Goal: Transaction & Acquisition: Purchase product/service

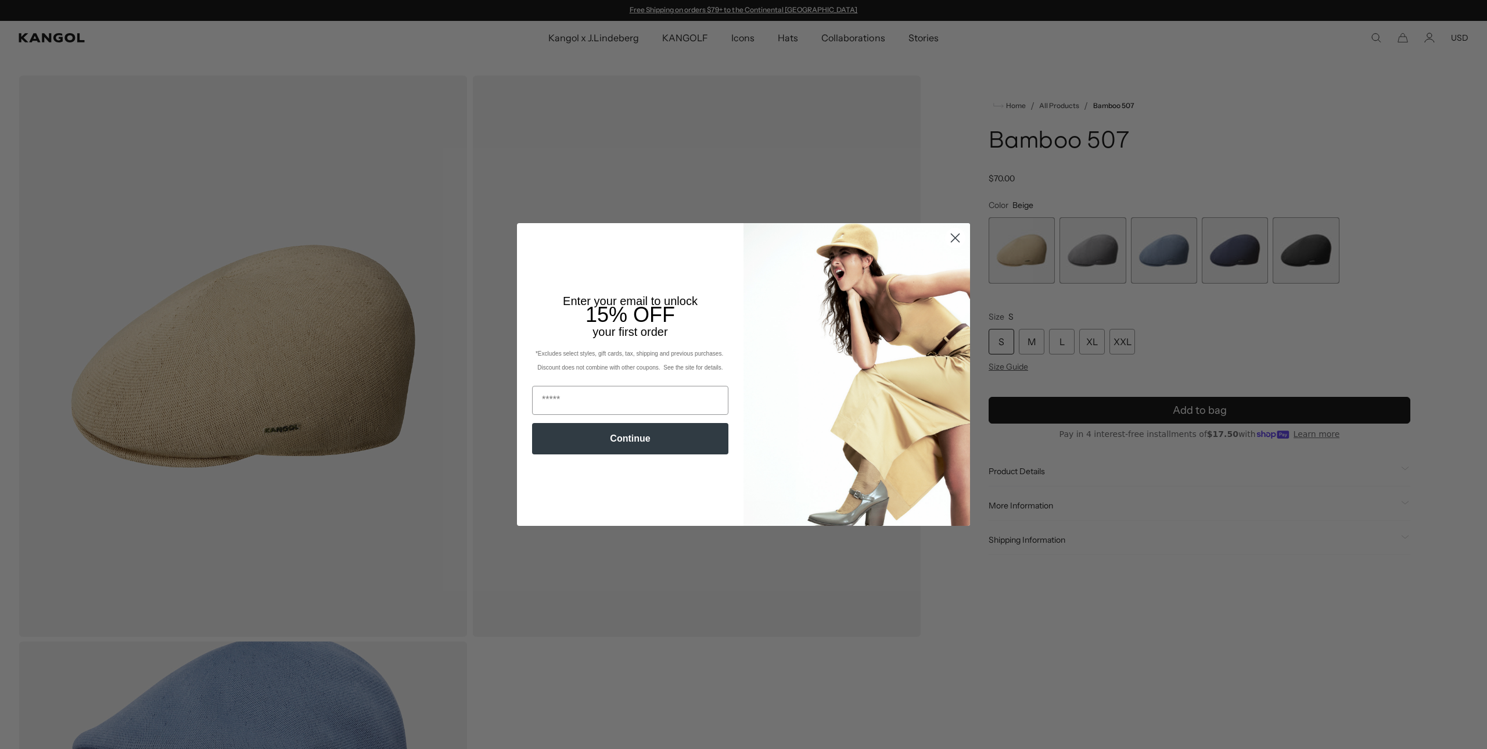
click at [957, 235] on circle "Close dialog" at bounding box center [955, 237] width 19 height 19
click at [955, 236] on circle "Close dialog" at bounding box center [955, 237] width 19 height 19
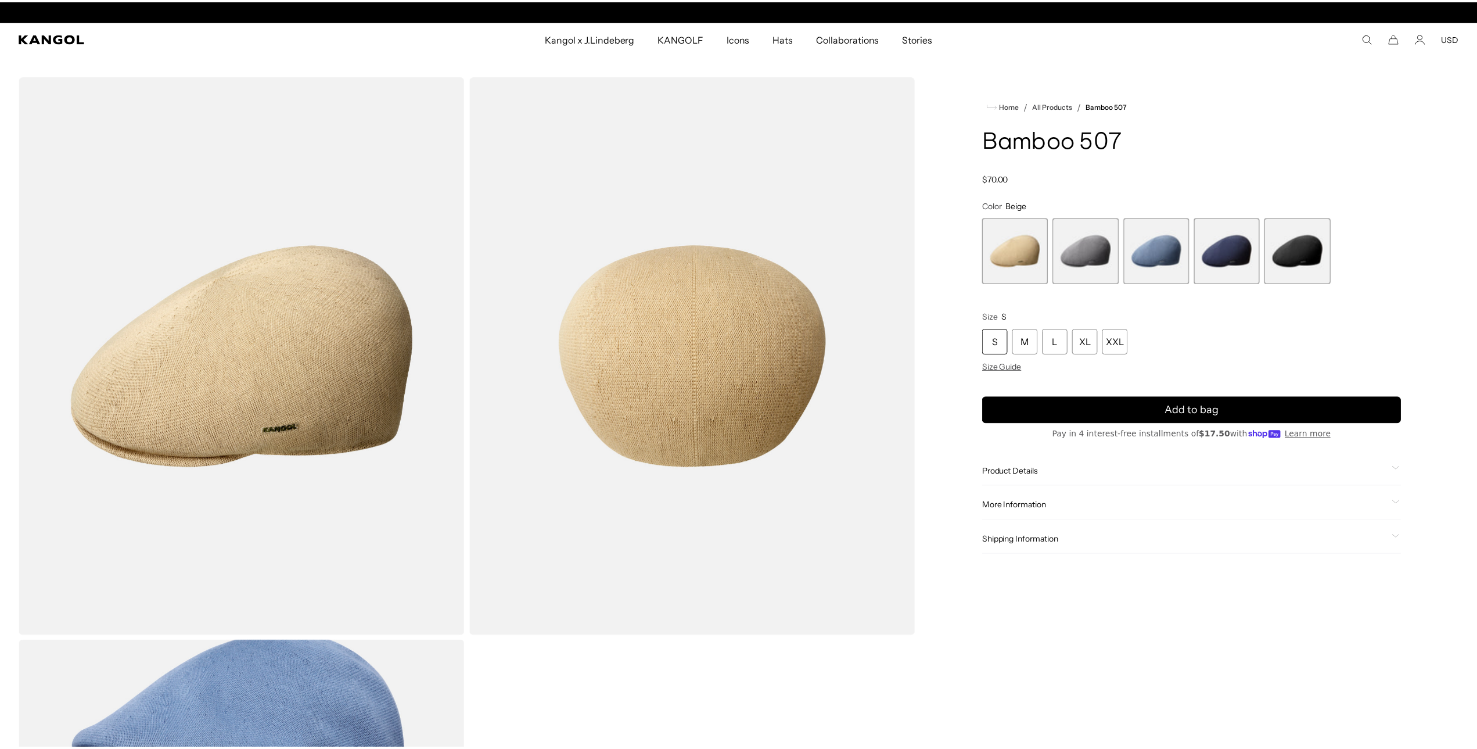
scroll to position [0, 239]
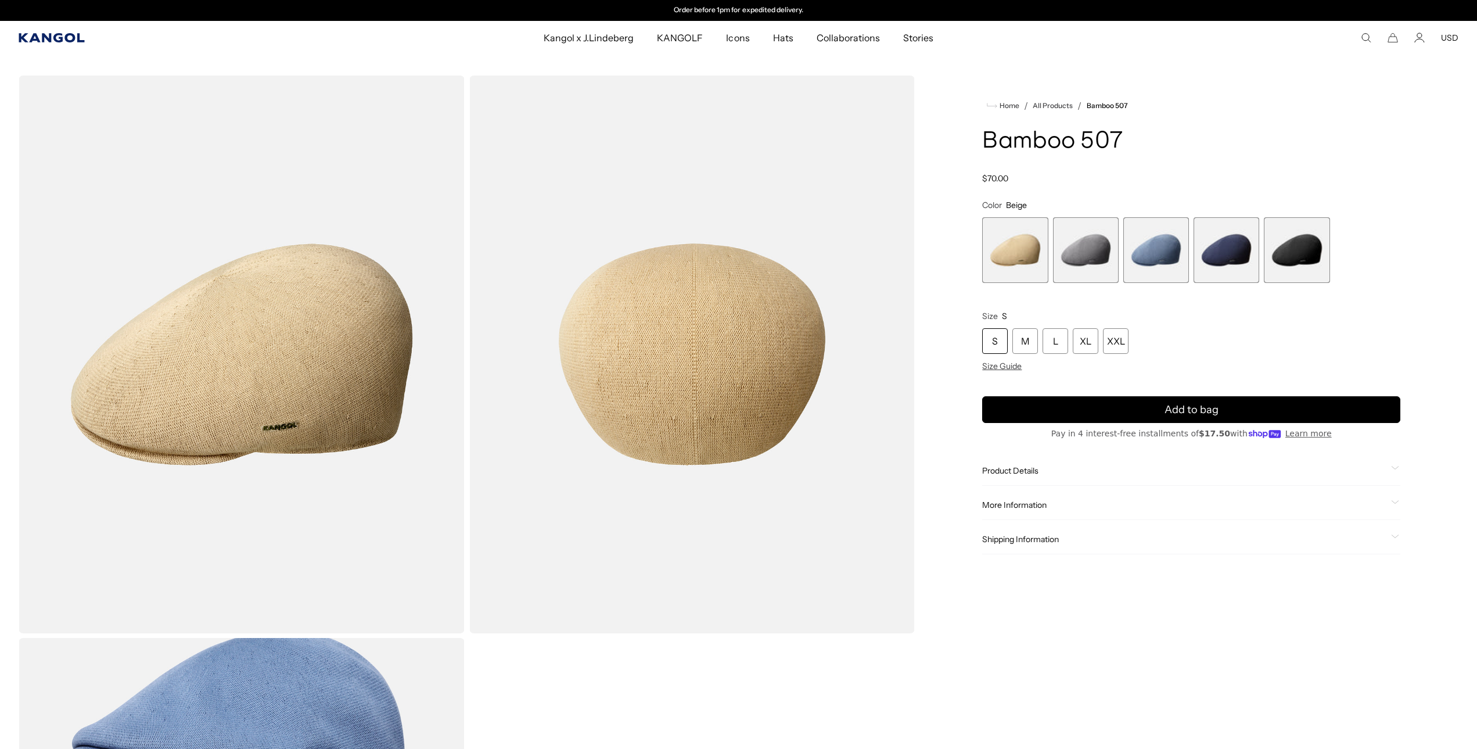
click at [42, 42] on icon "Kangol" at bounding box center [52, 37] width 66 height 9
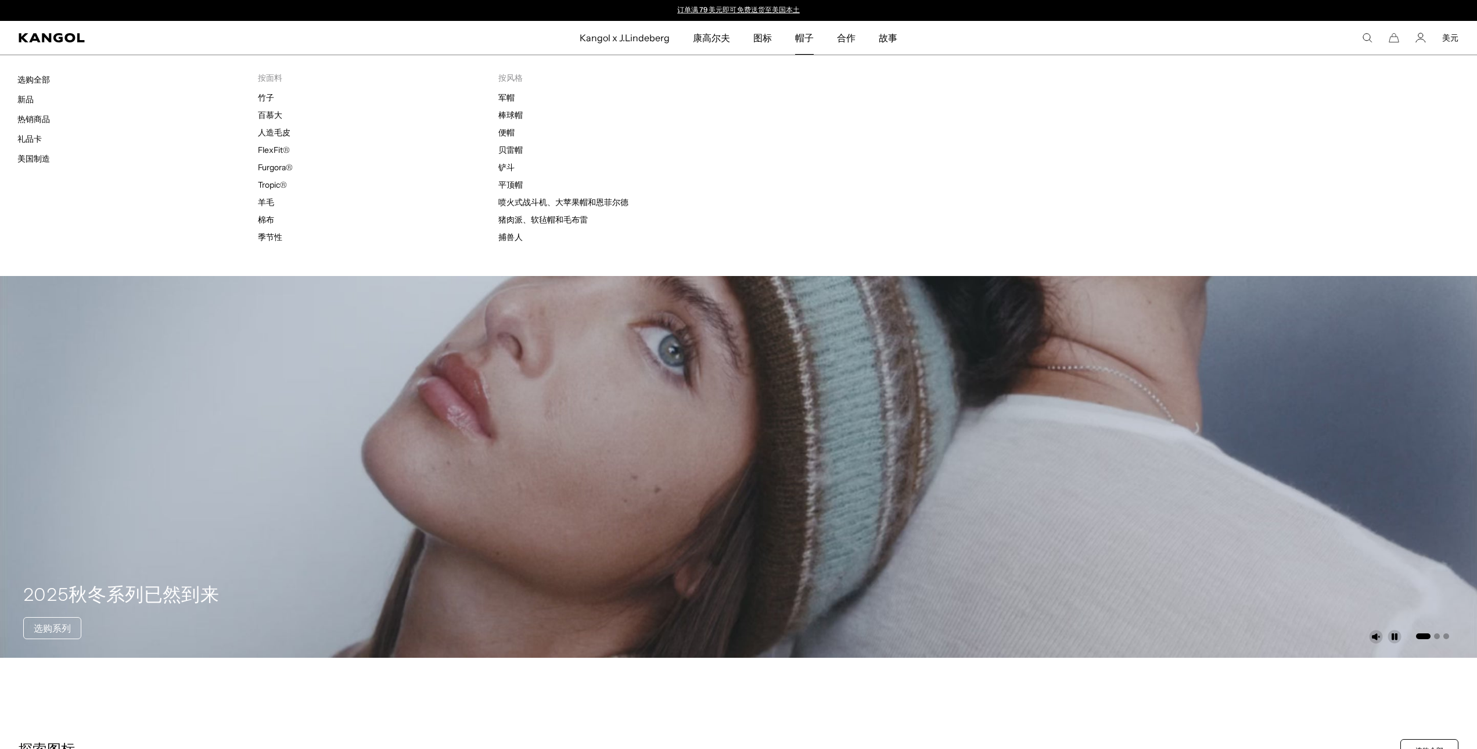
click at [805, 40] on font "帽子" at bounding box center [804, 38] width 19 height 12
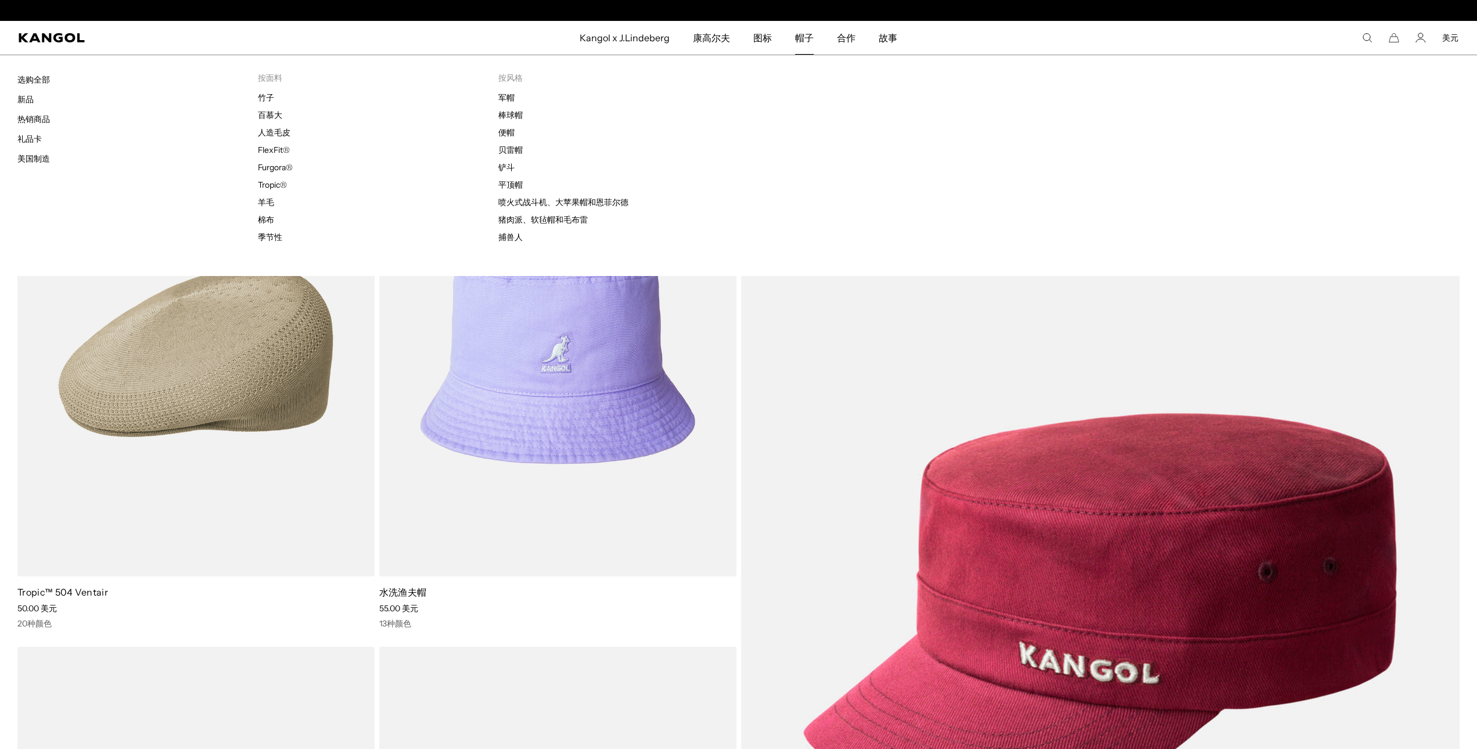
scroll to position [0, 225]
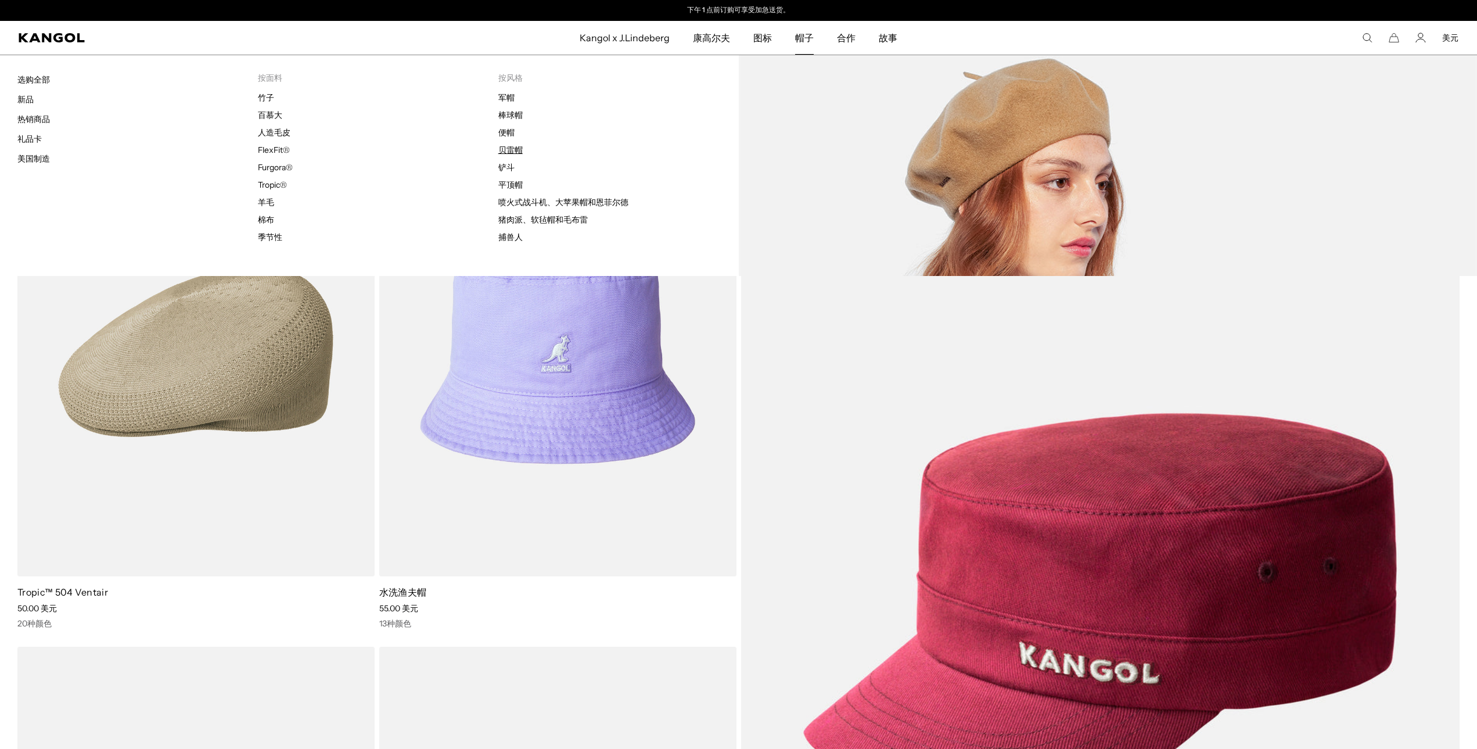
click at [513, 150] on font "贝雷帽" at bounding box center [510, 150] width 24 height 10
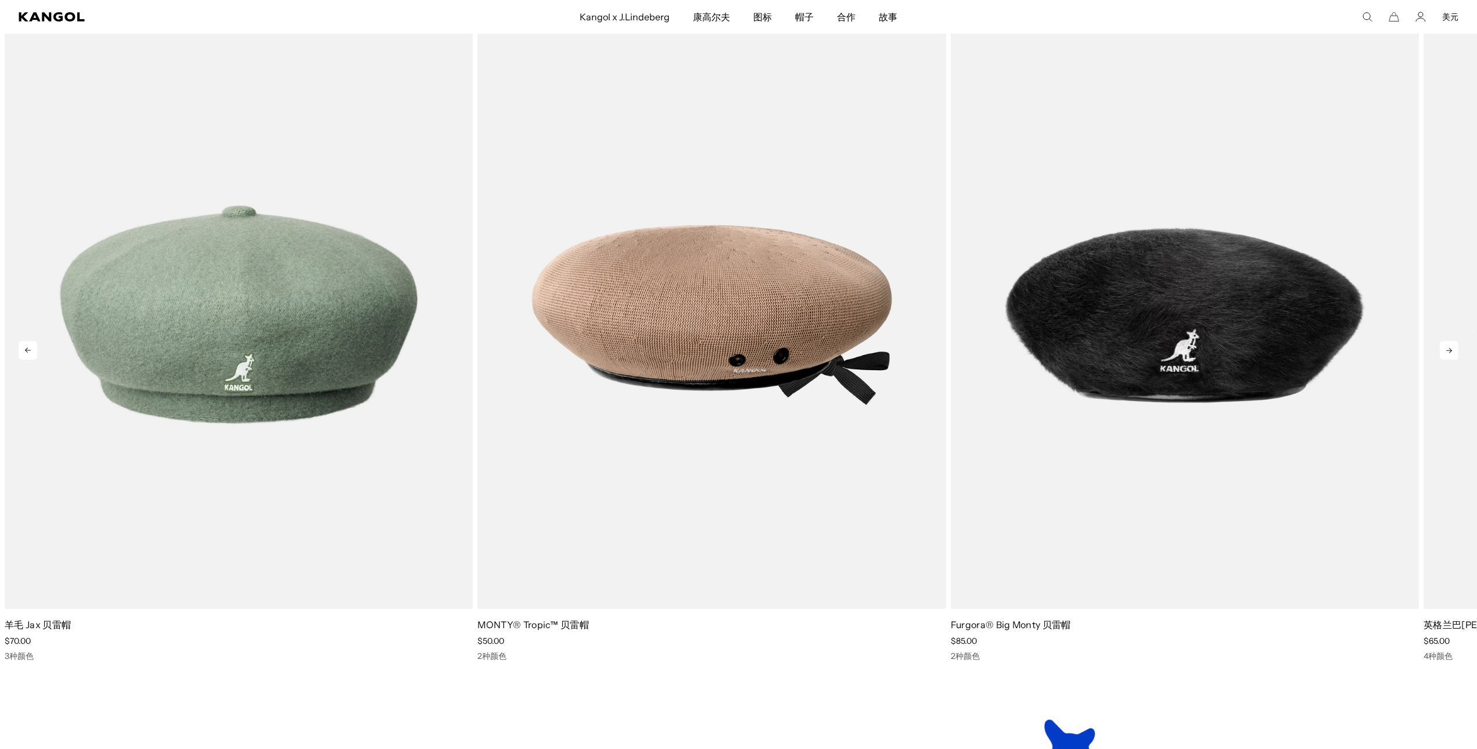
click at [1455, 345] on icon at bounding box center [1449, 350] width 19 height 19
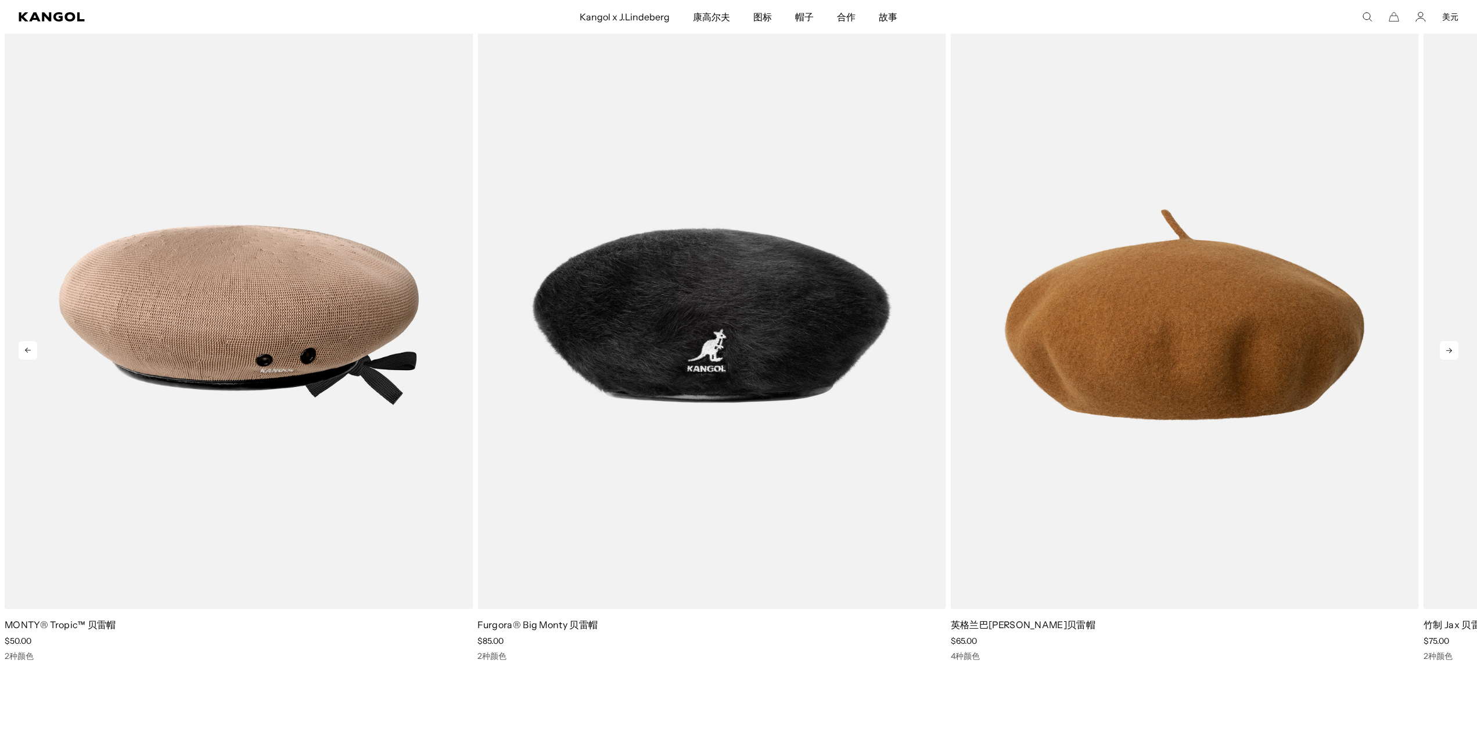
scroll to position [0, 225]
click at [1454, 346] on icon at bounding box center [1449, 350] width 19 height 19
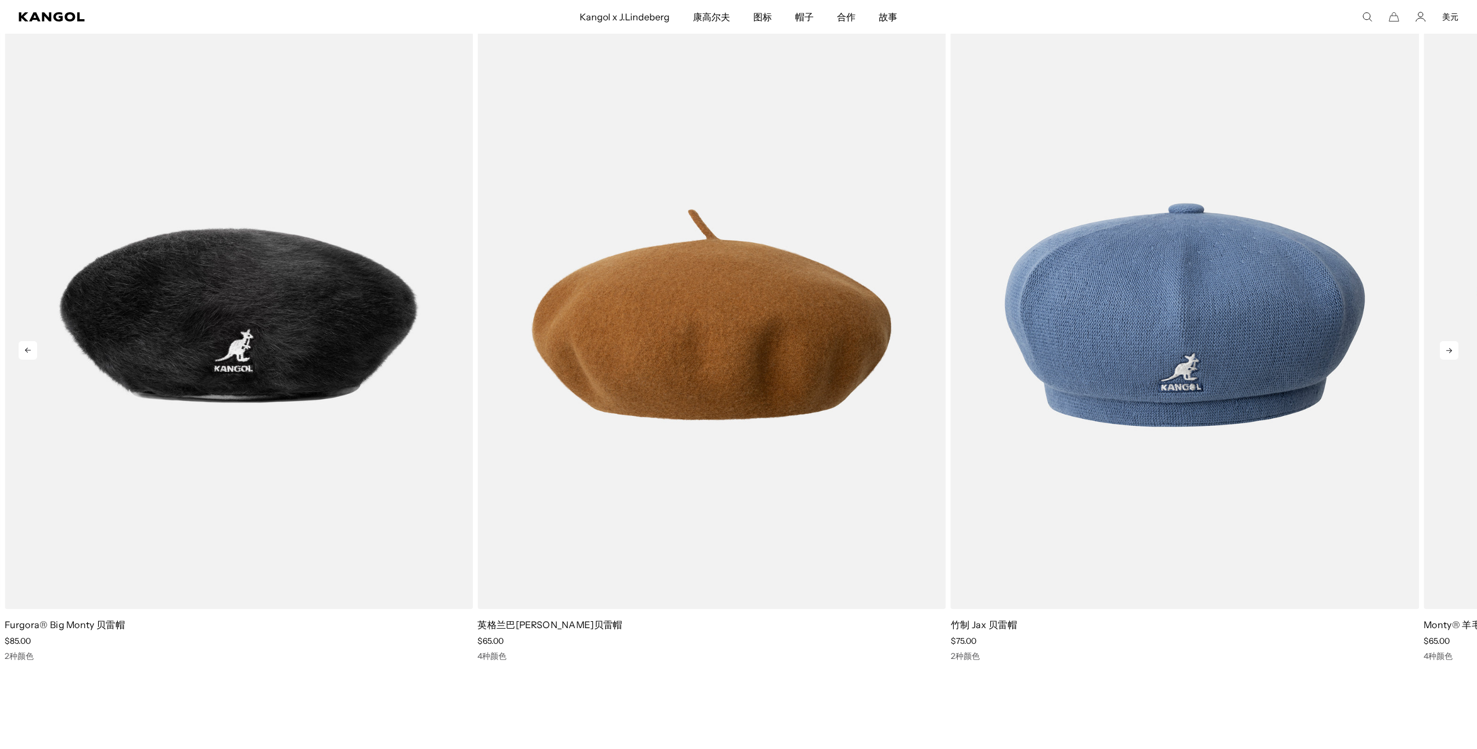
click at [1454, 346] on icon at bounding box center [1449, 350] width 19 height 19
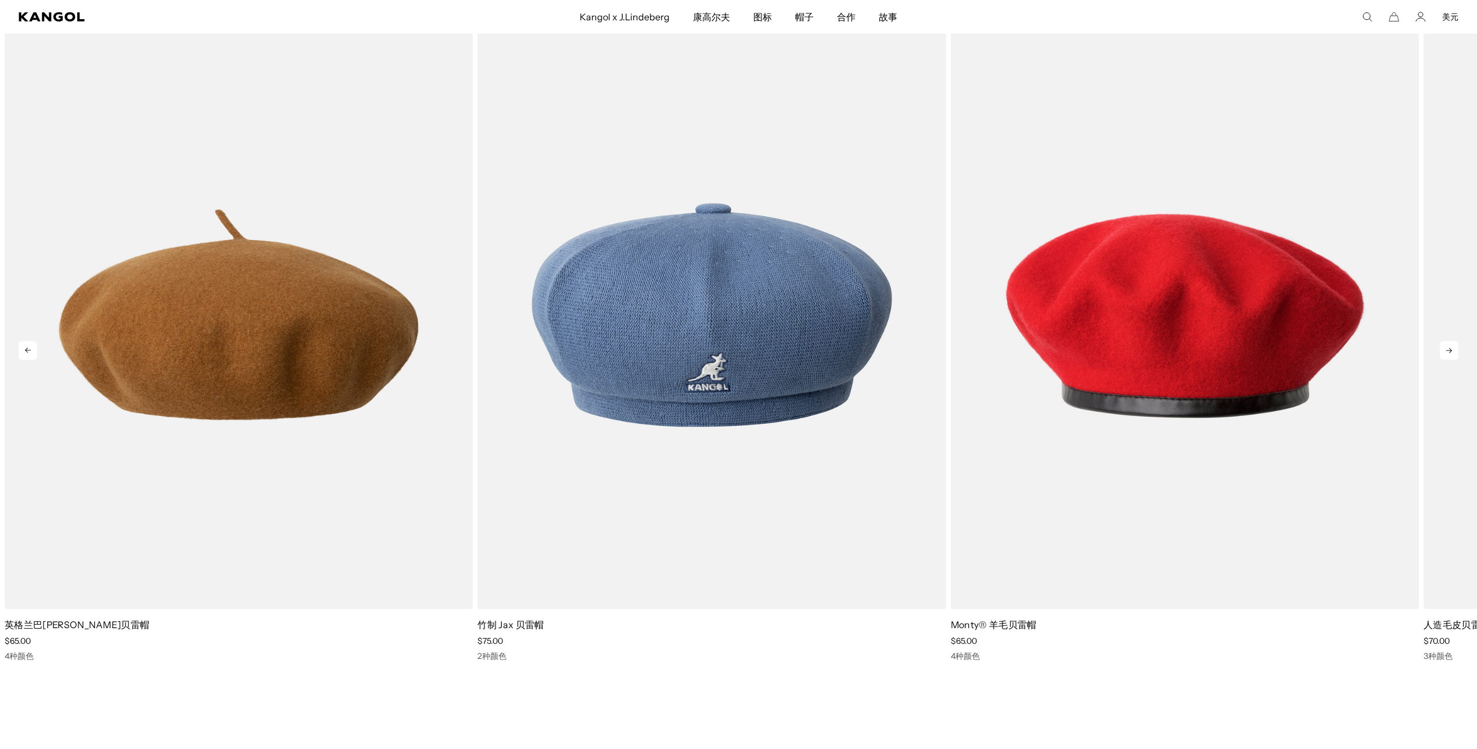
click at [1454, 346] on icon at bounding box center [1449, 350] width 19 height 19
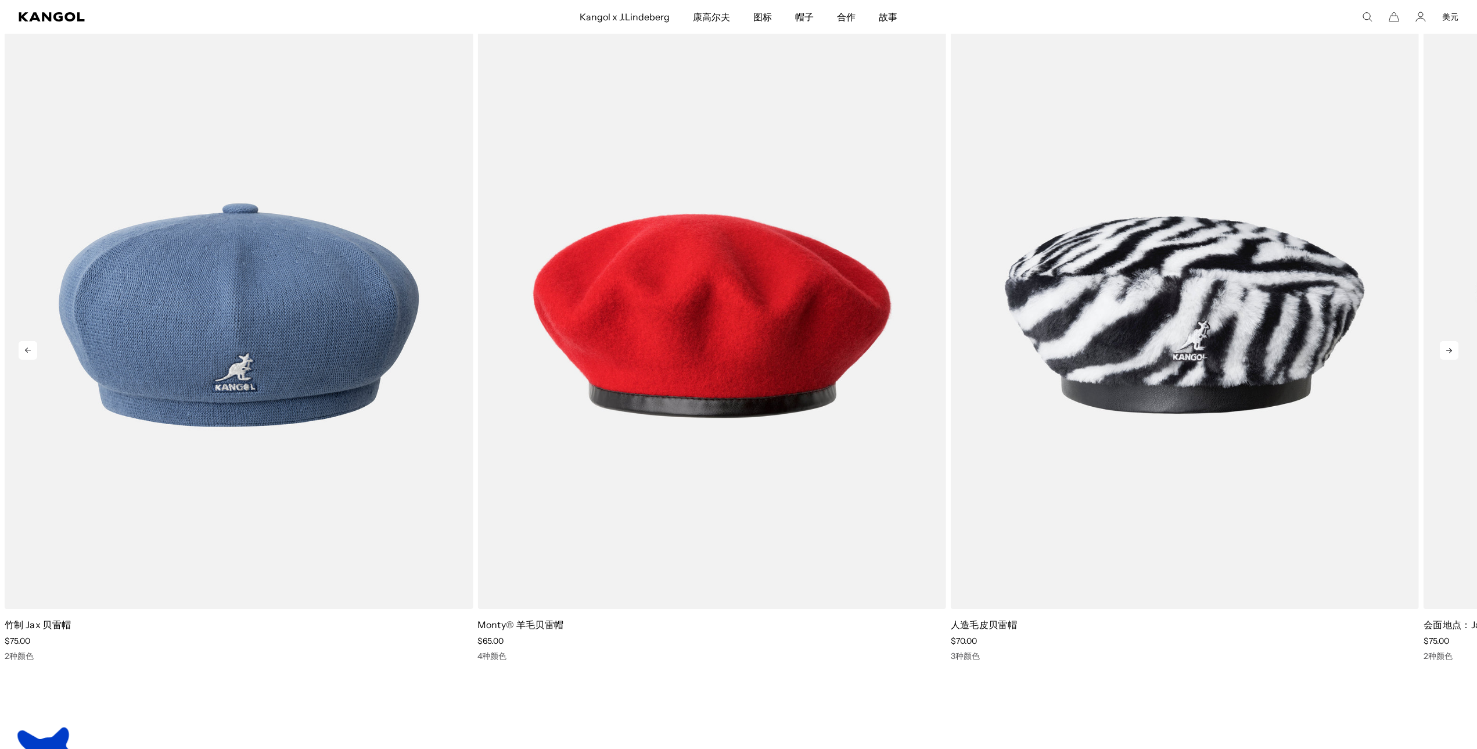
click at [1454, 346] on icon at bounding box center [1449, 350] width 19 height 19
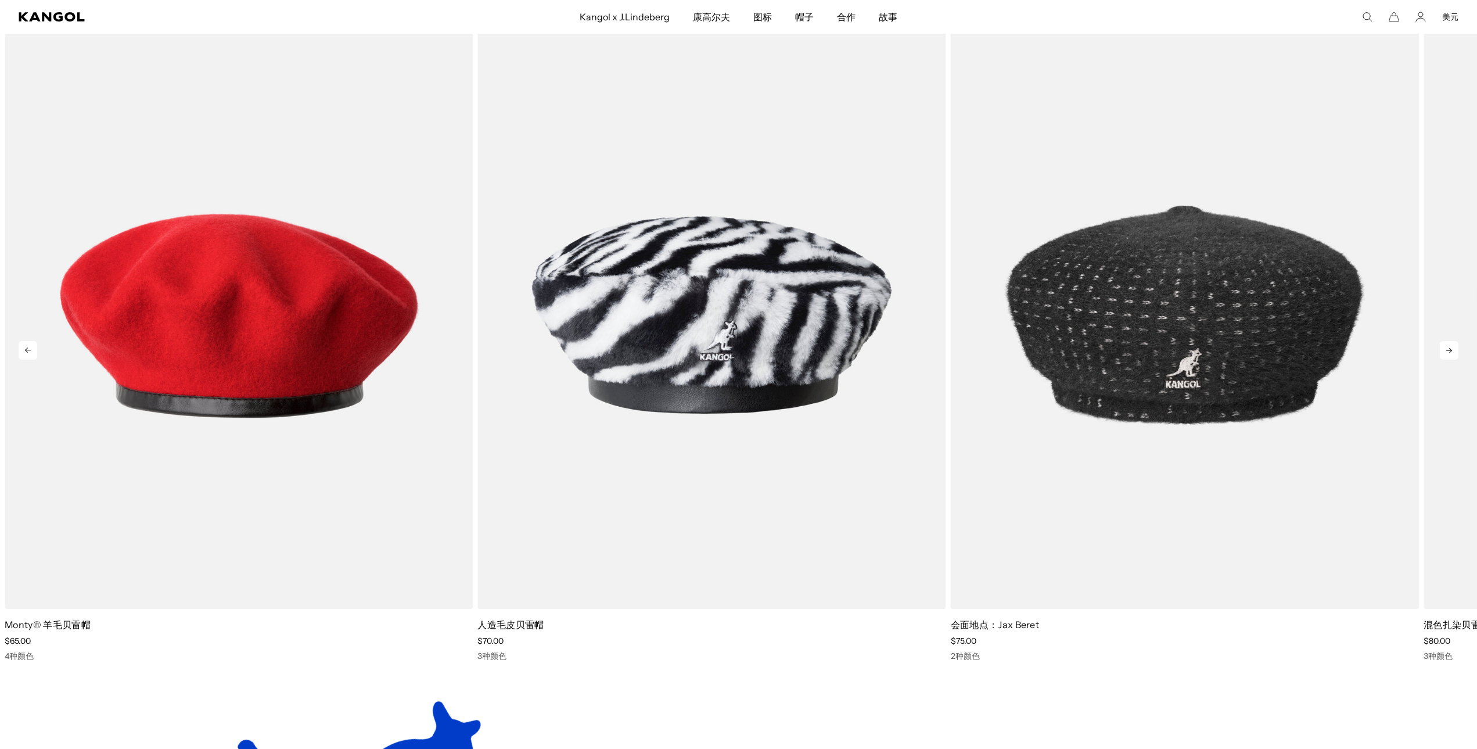
click at [1454, 346] on icon at bounding box center [1449, 350] width 19 height 19
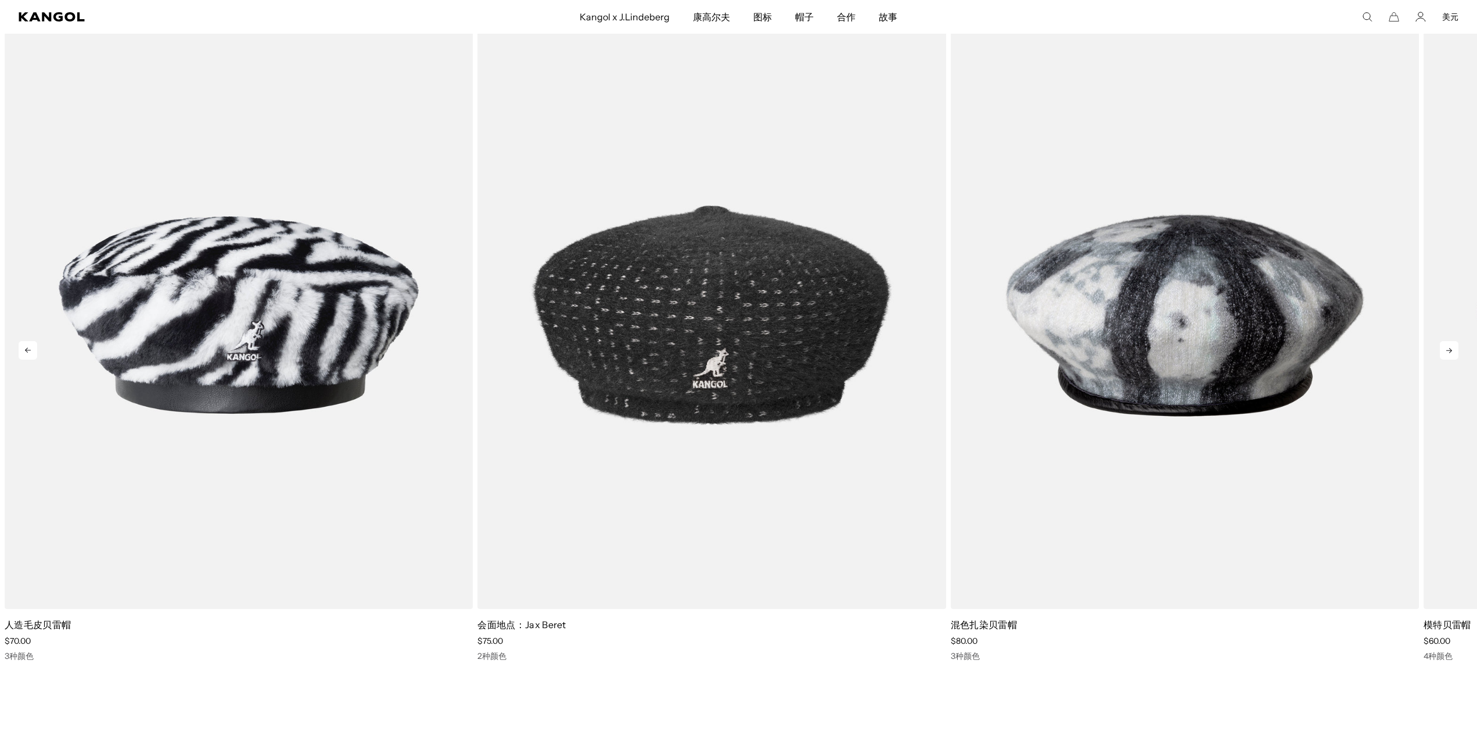
click at [1454, 346] on icon at bounding box center [1449, 350] width 19 height 19
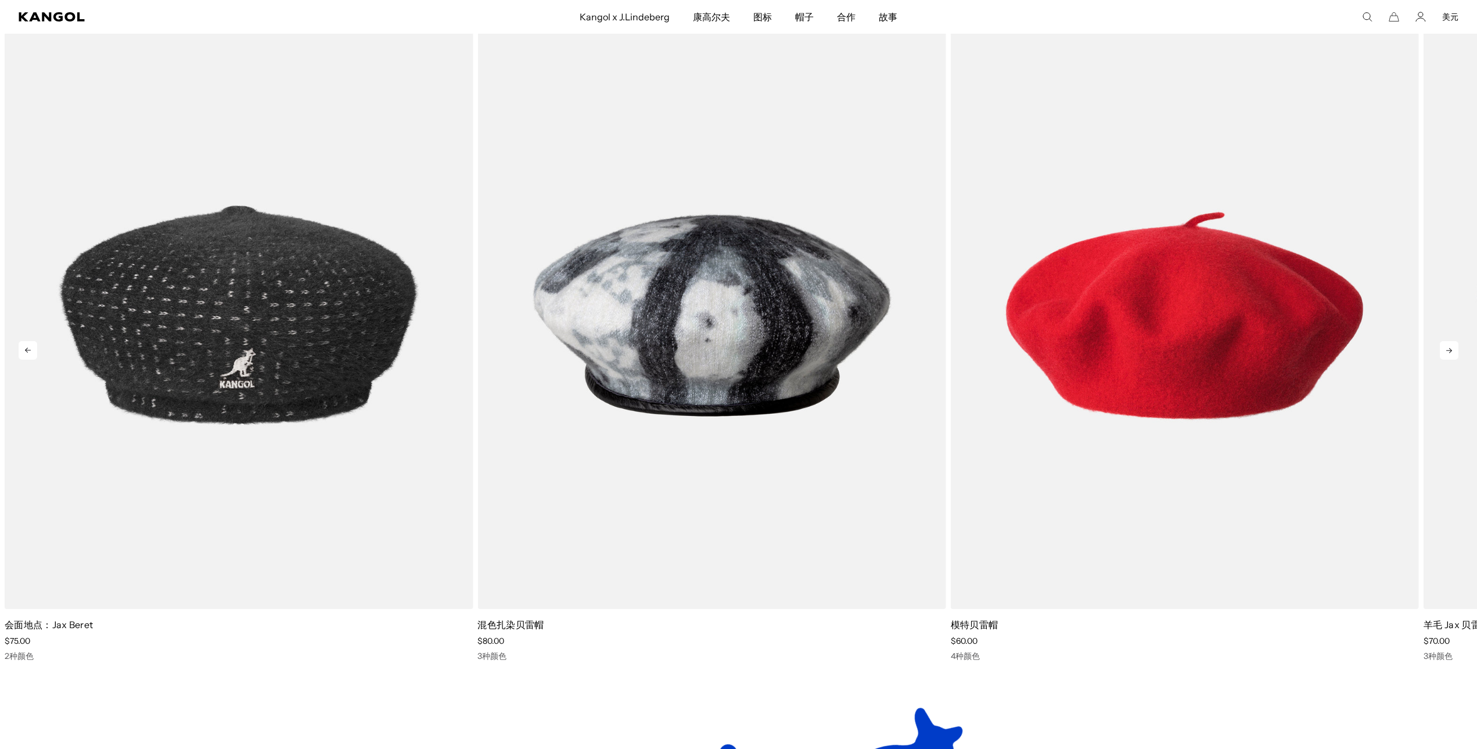
scroll to position [0, 0]
click at [1454, 346] on icon at bounding box center [1449, 350] width 19 height 19
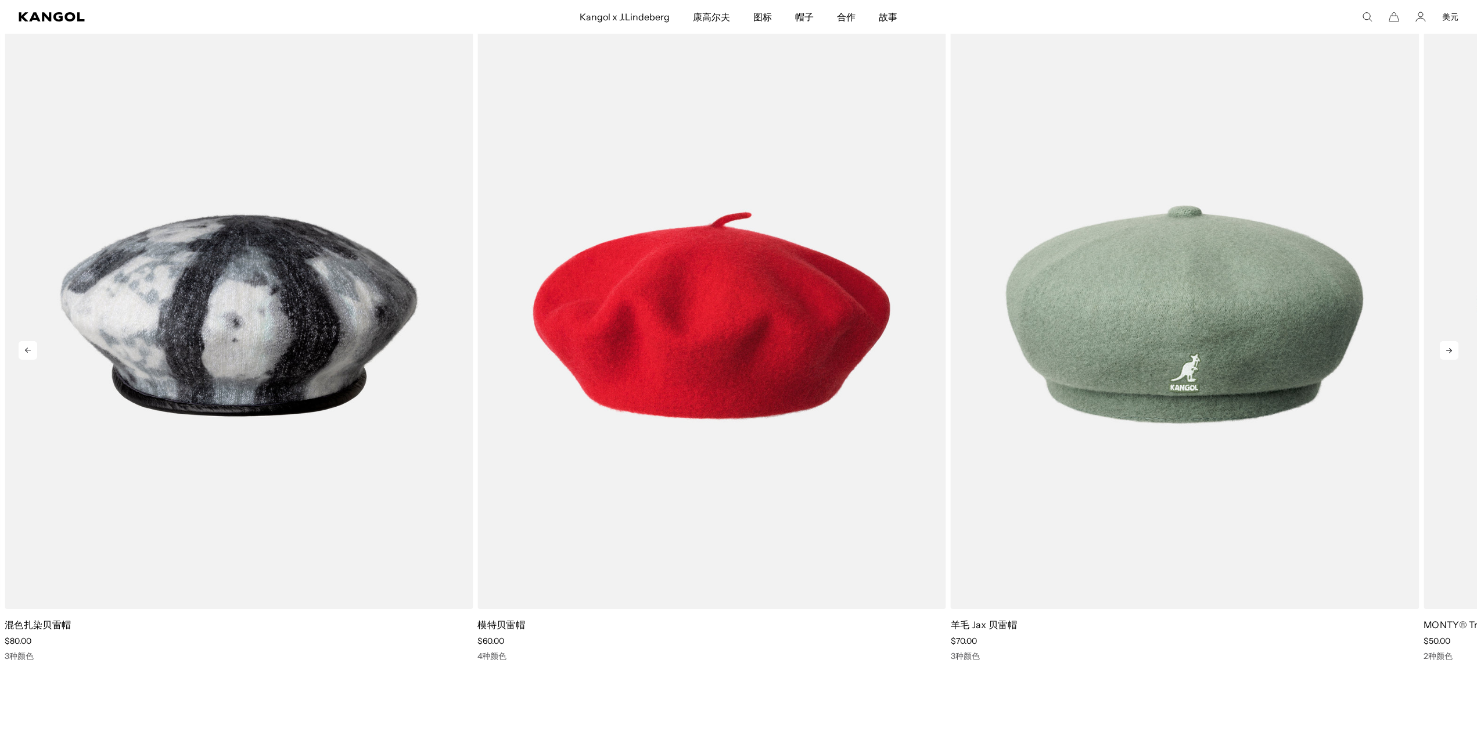
click at [1454, 346] on icon at bounding box center [1449, 350] width 19 height 19
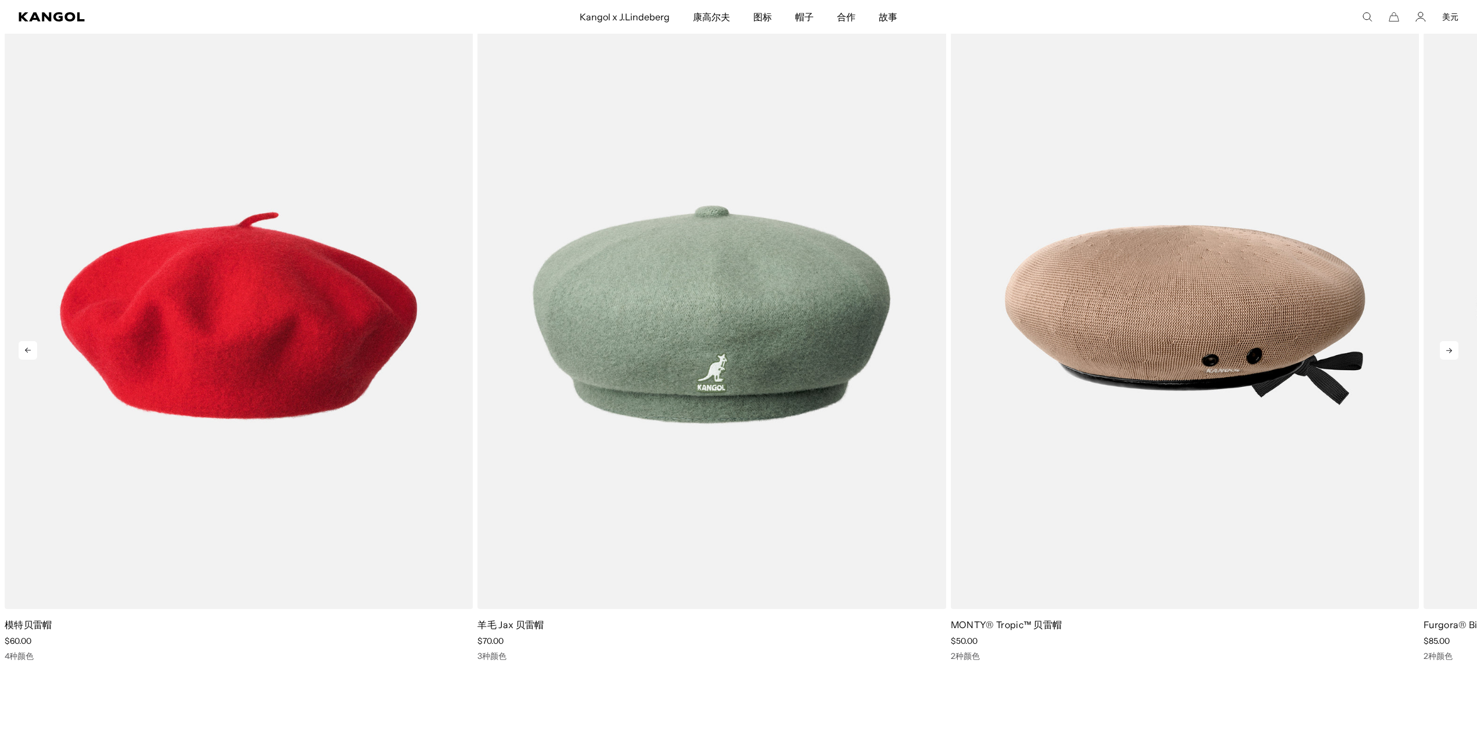
click at [1454, 346] on icon at bounding box center [1449, 350] width 19 height 19
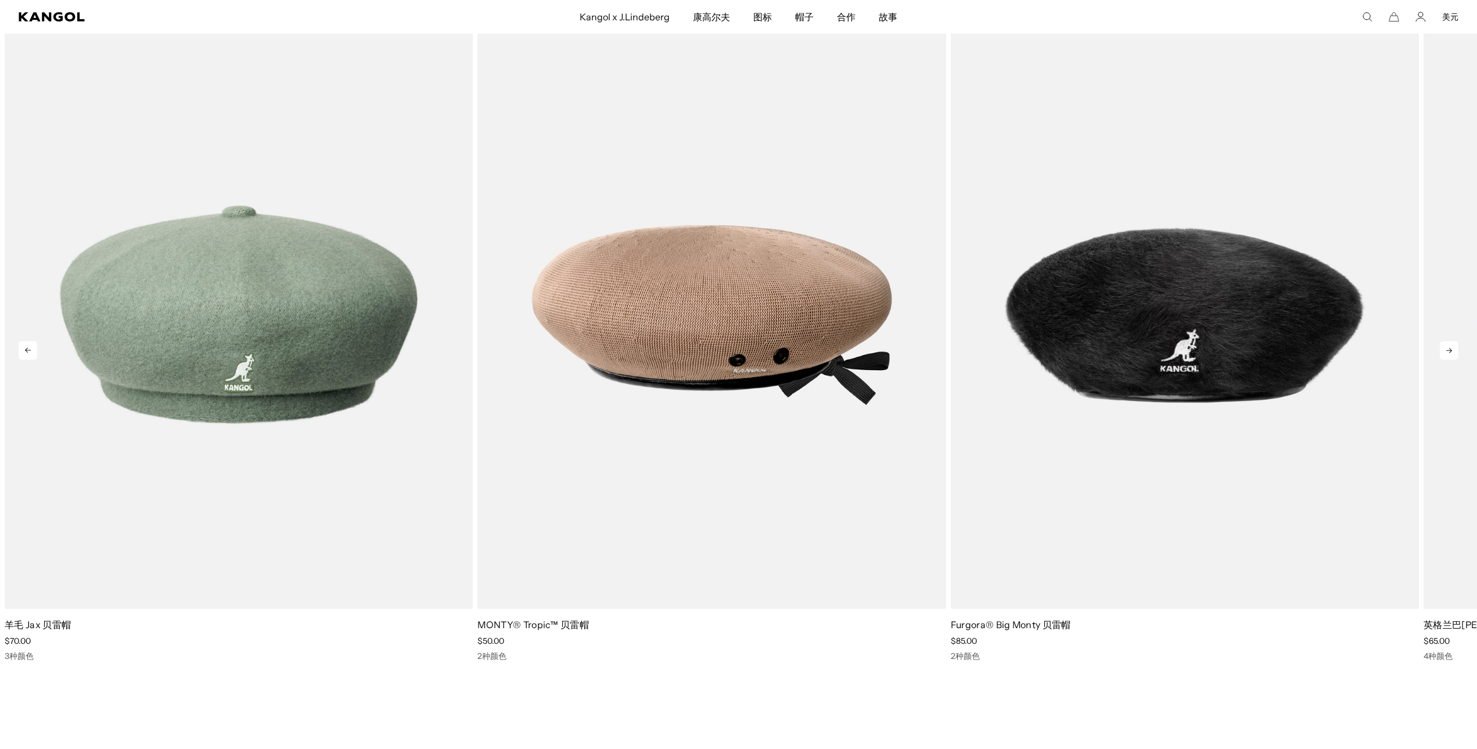
click at [1454, 346] on icon at bounding box center [1449, 350] width 19 height 19
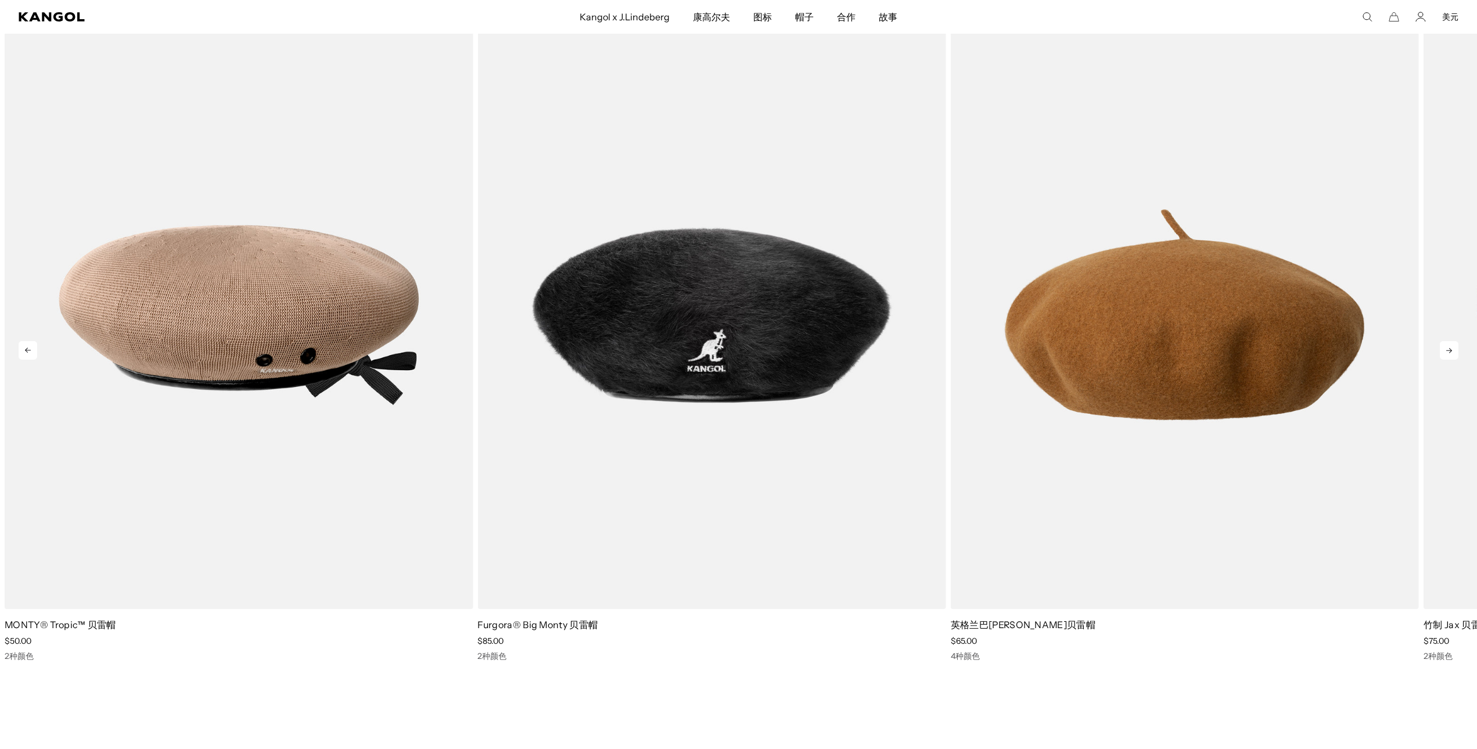
click at [1454, 346] on icon at bounding box center [1449, 350] width 19 height 19
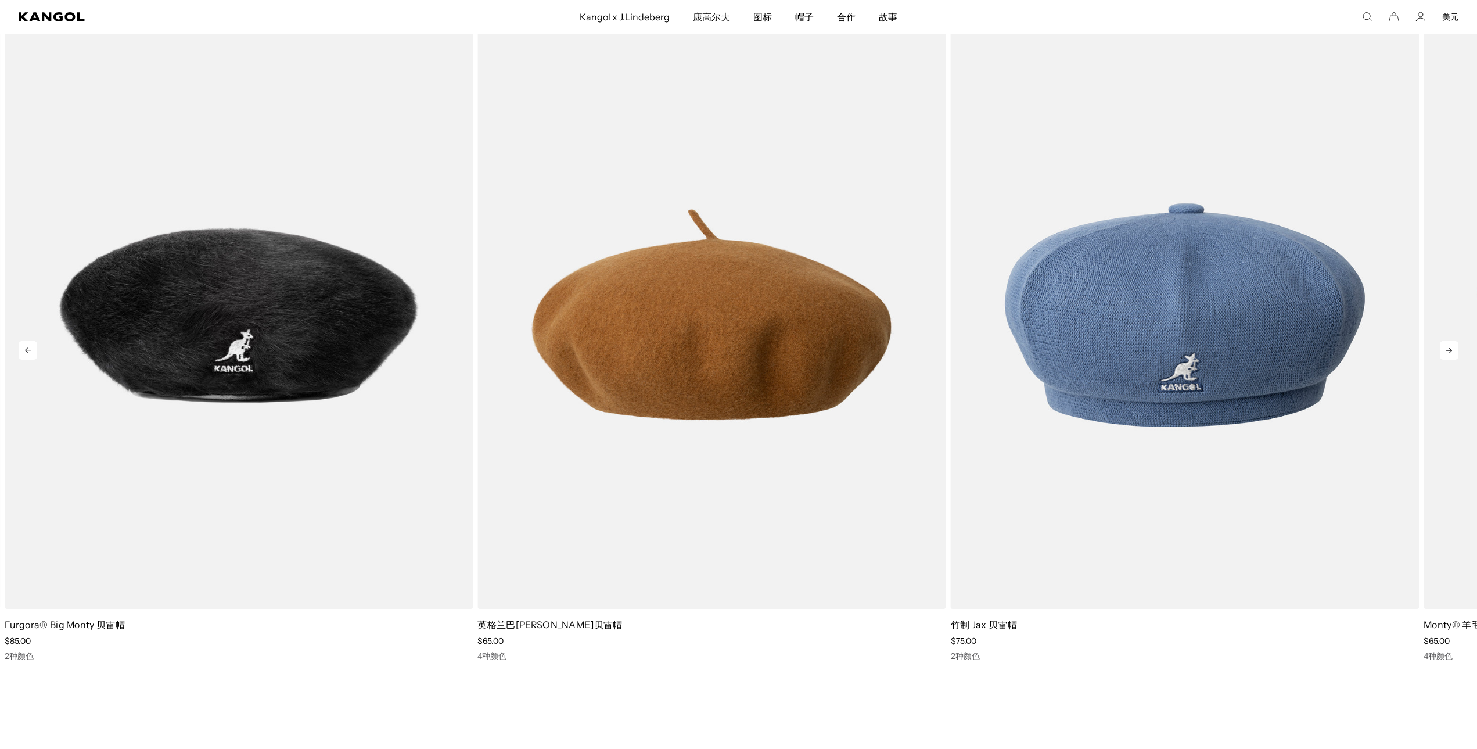
scroll to position [0, 225]
click at [1454, 346] on icon at bounding box center [1449, 350] width 19 height 19
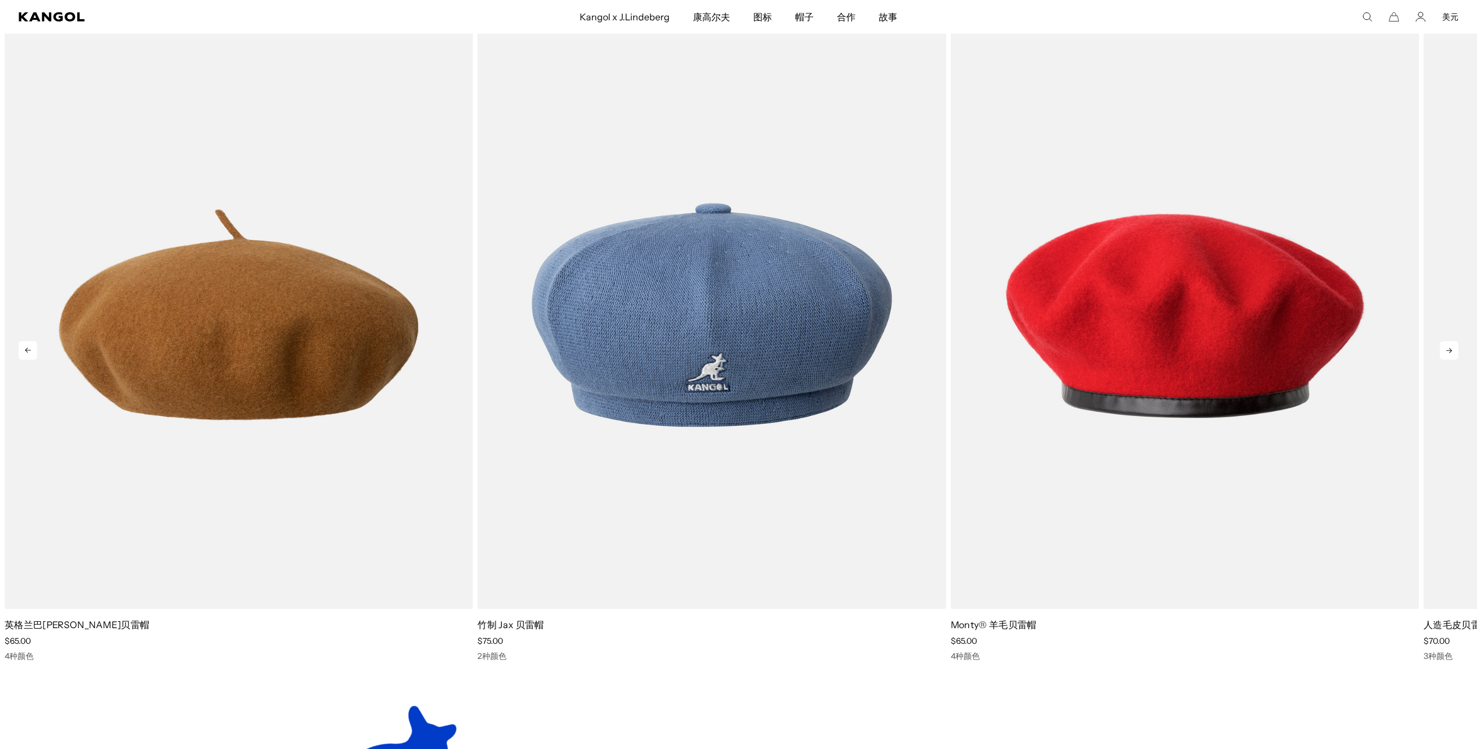
click at [1454, 346] on icon at bounding box center [1449, 350] width 19 height 19
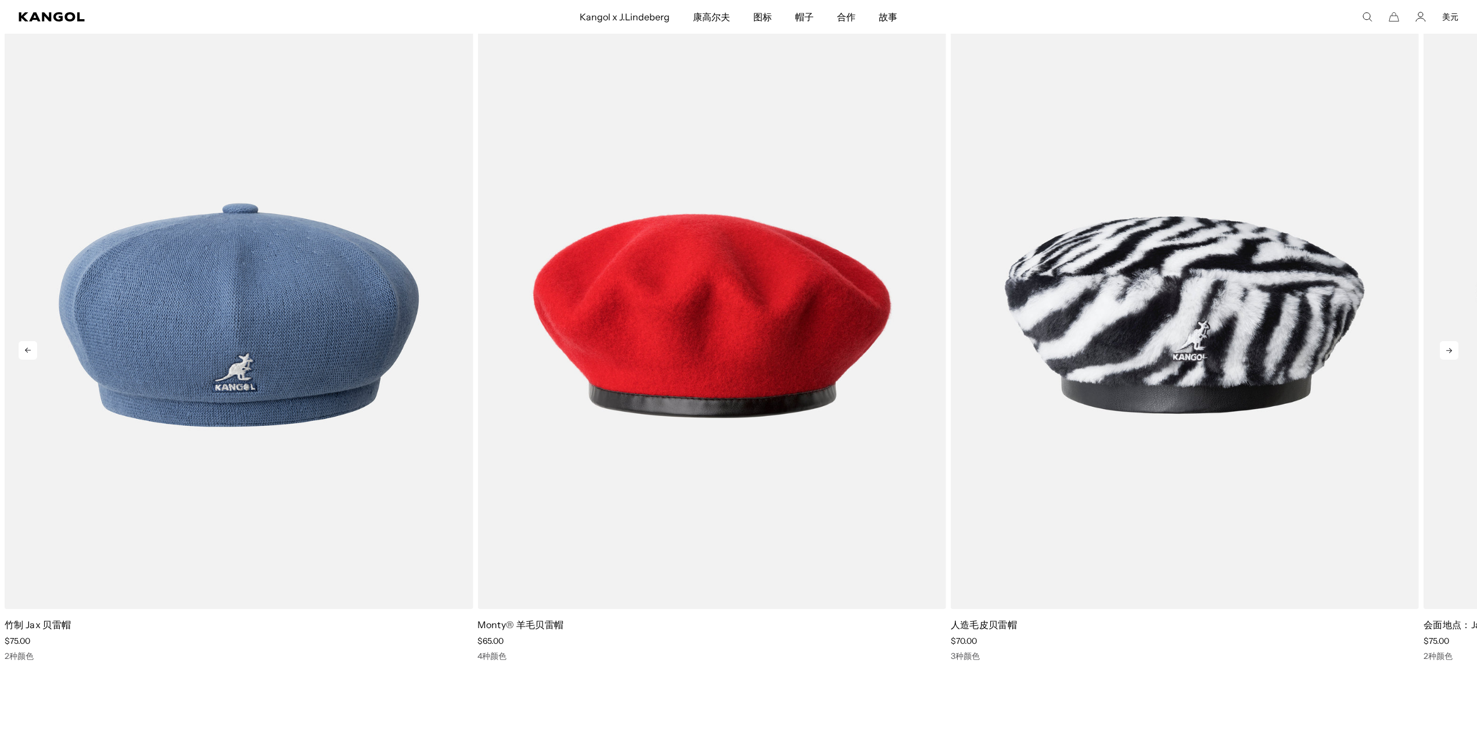
click at [1454, 346] on icon at bounding box center [1449, 350] width 19 height 19
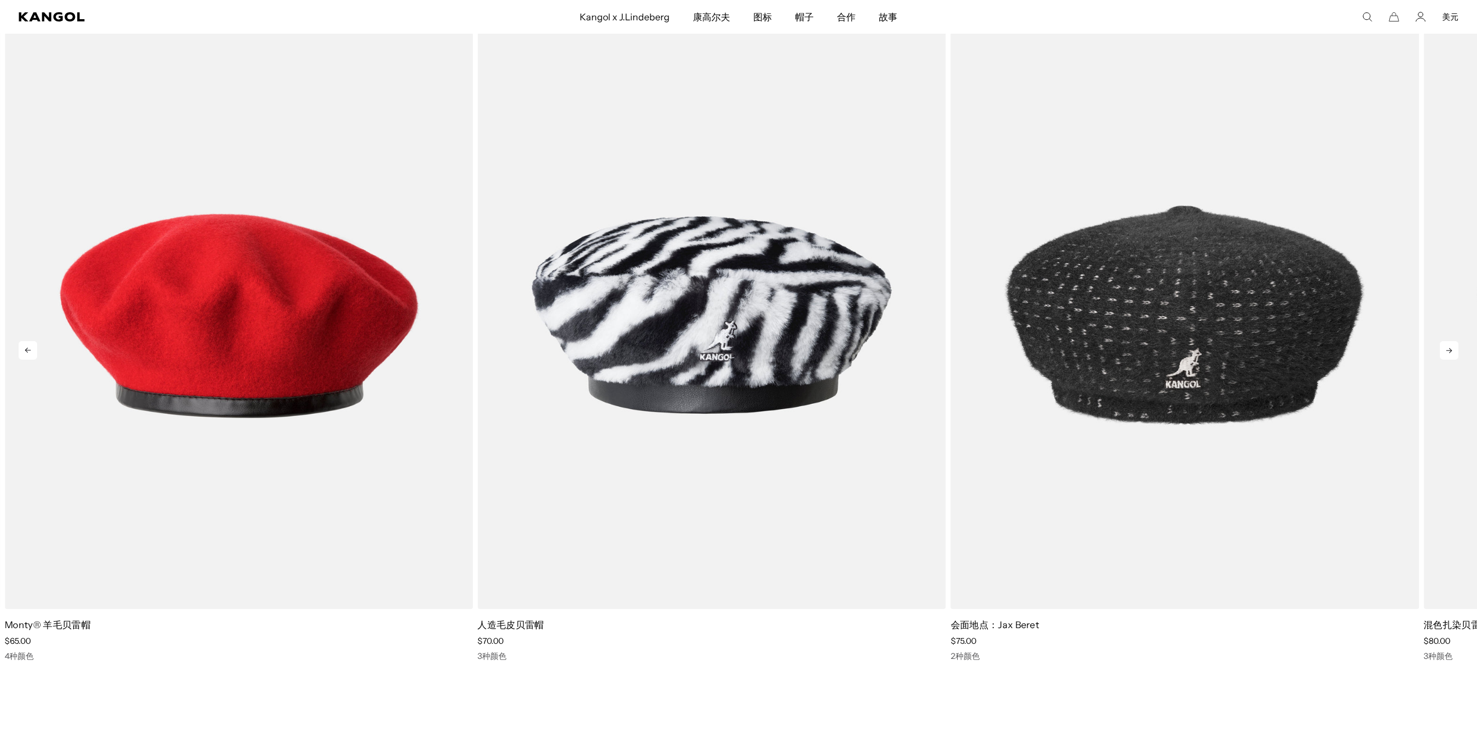
click at [1454, 346] on icon at bounding box center [1449, 350] width 19 height 19
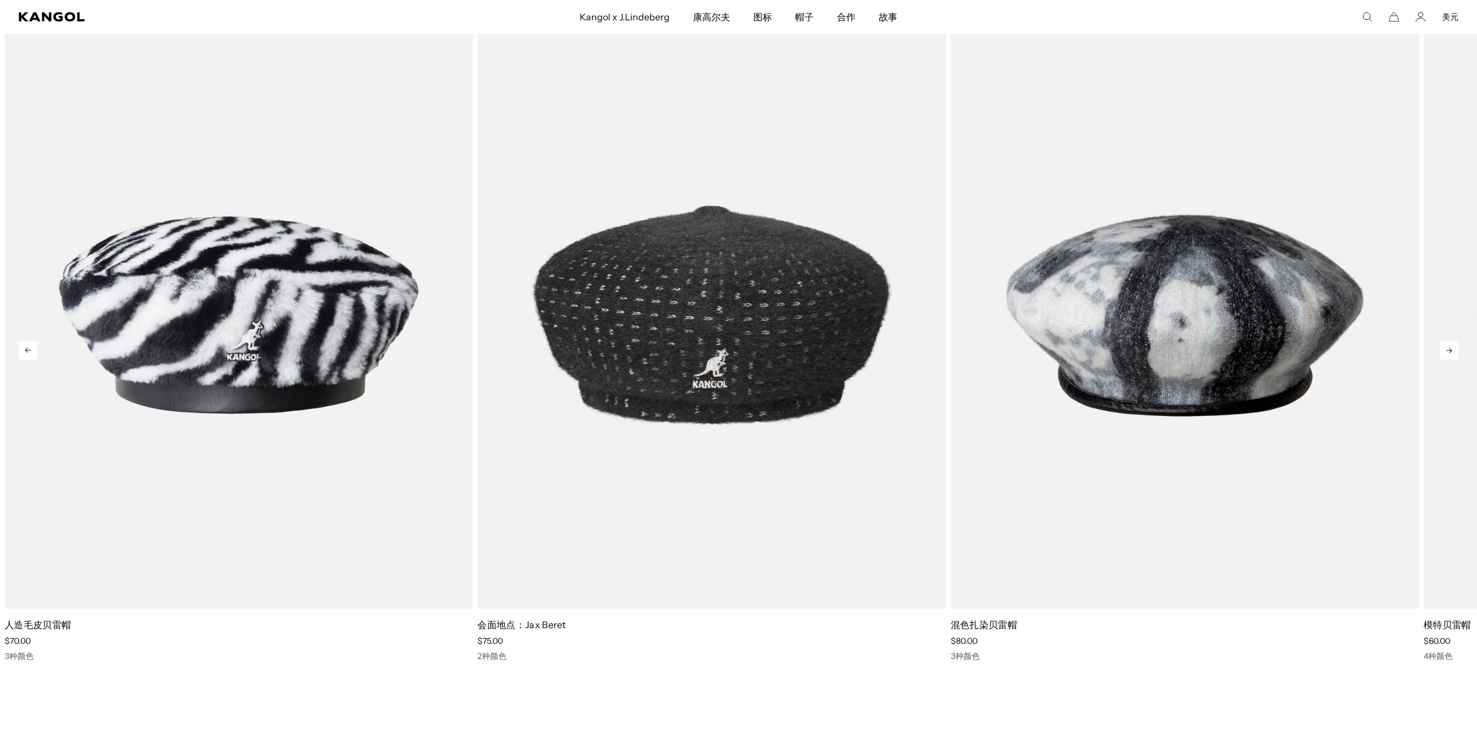
click at [1454, 346] on icon at bounding box center [1449, 350] width 19 height 19
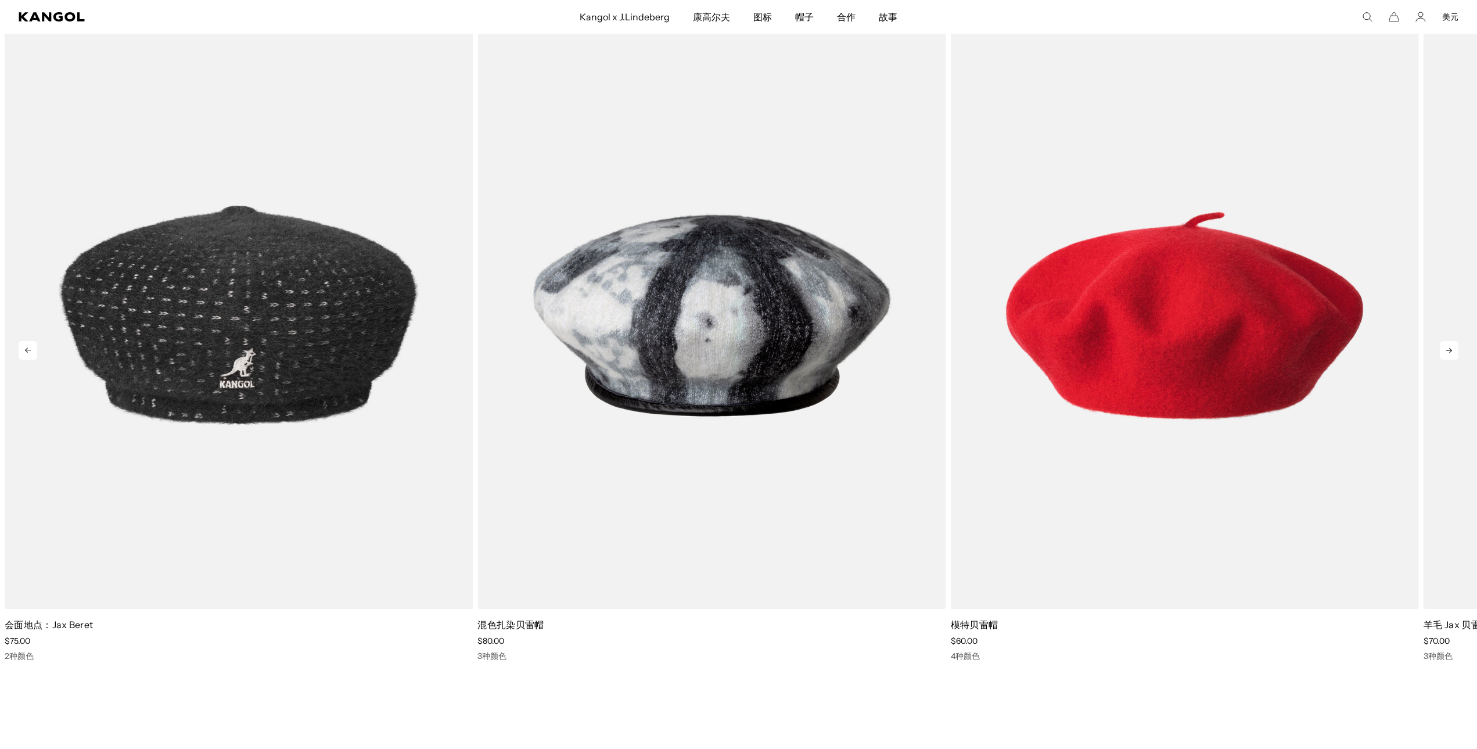
click at [1454, 346] on icon at bounding box center [1449, 350] width 19 height 19
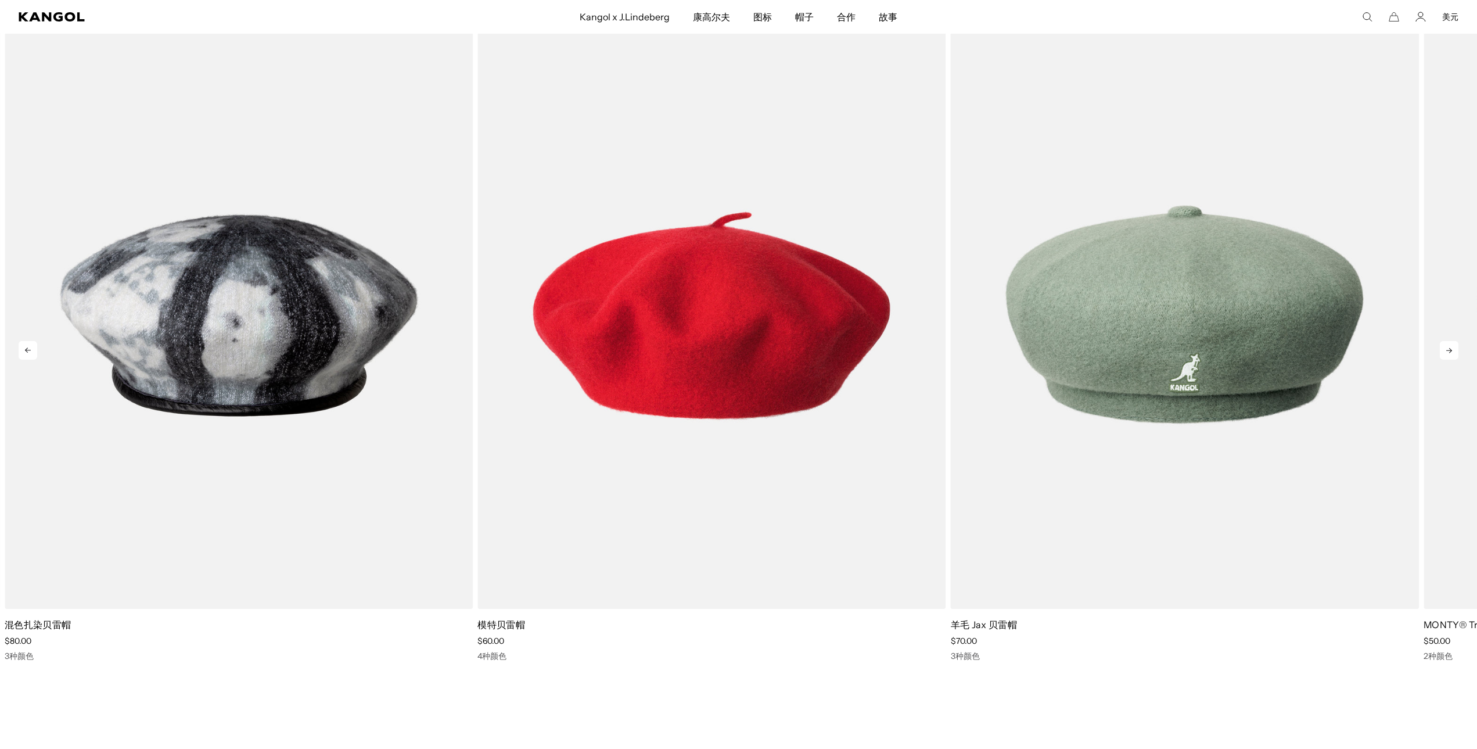
scroll to position [0, 0]
click at [1451, 347] on icon at bounding box center [1449, 350] width 19 height 19
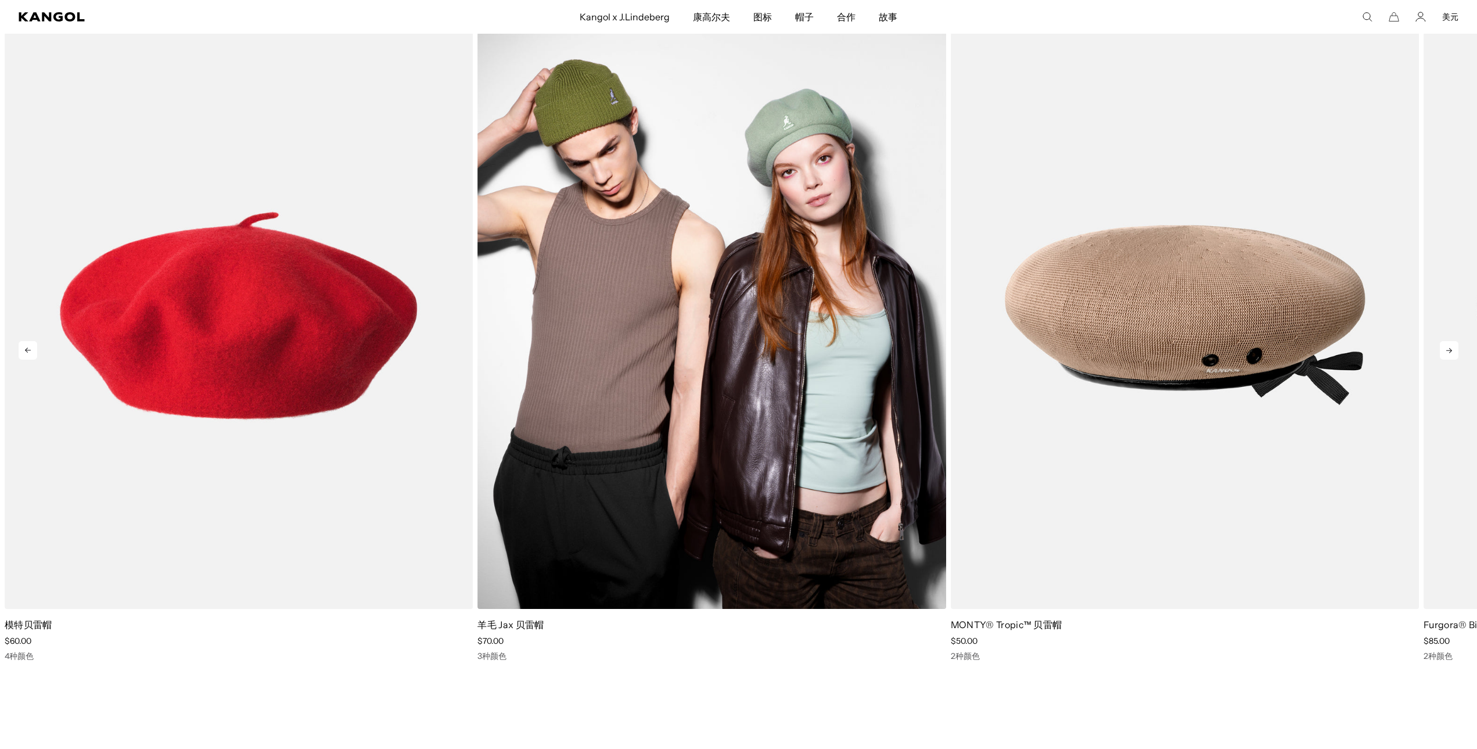
click at [763, 385] on img "10 个中的 1 个" at bounding box center [712, 315] width 468 height 588
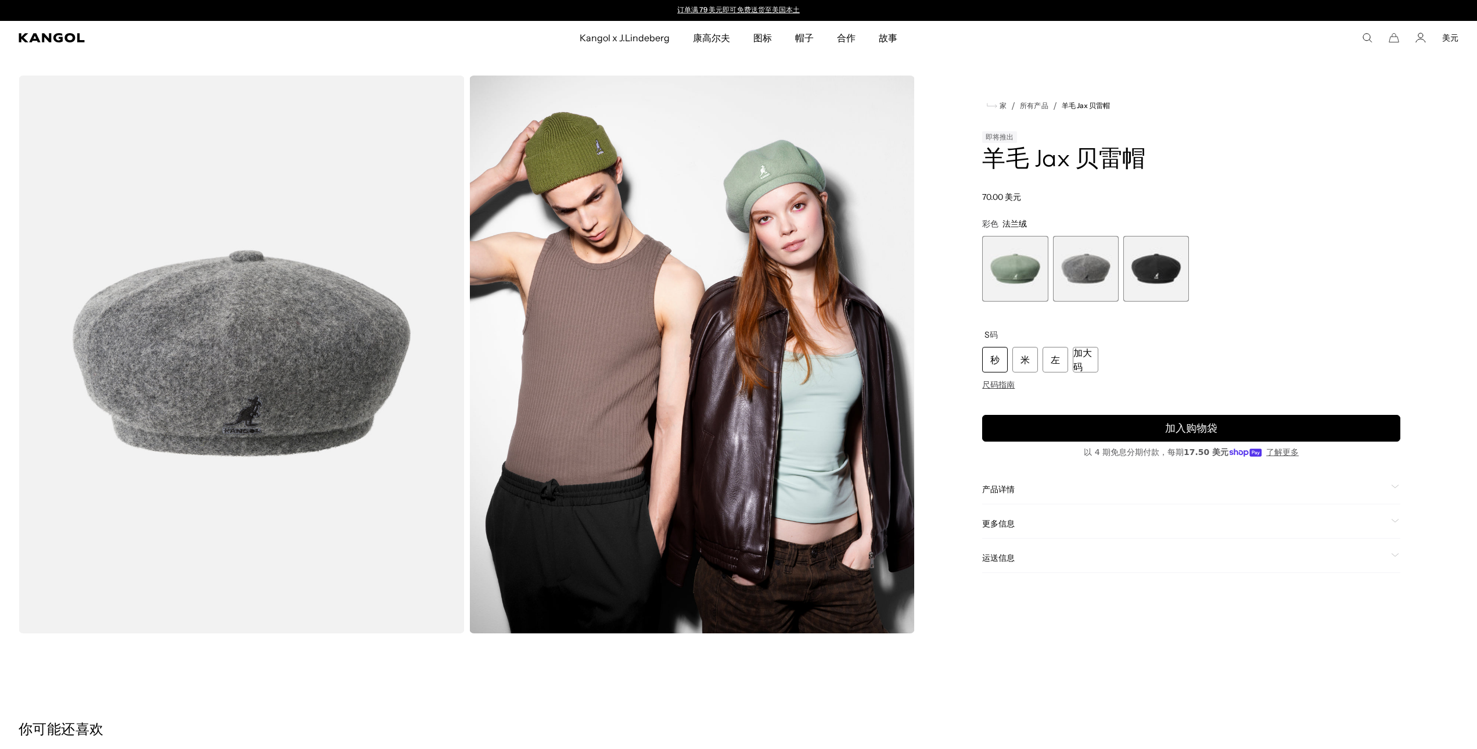
click at [1161, 288] on span "3 之 3" at bounding box center [1157, 269] width 66 height 66
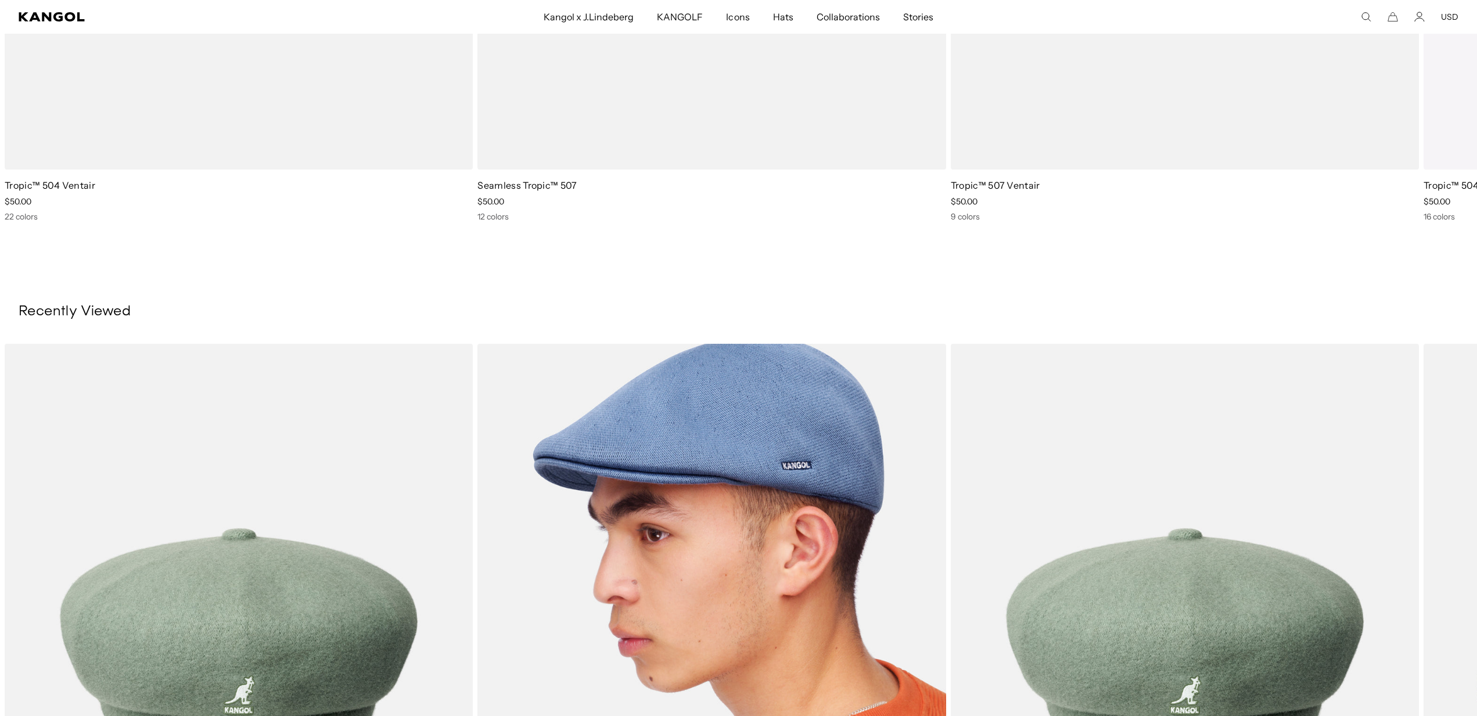
scroll to position [0, 239]
